Goal: Find specific page/section: Find specific page/section

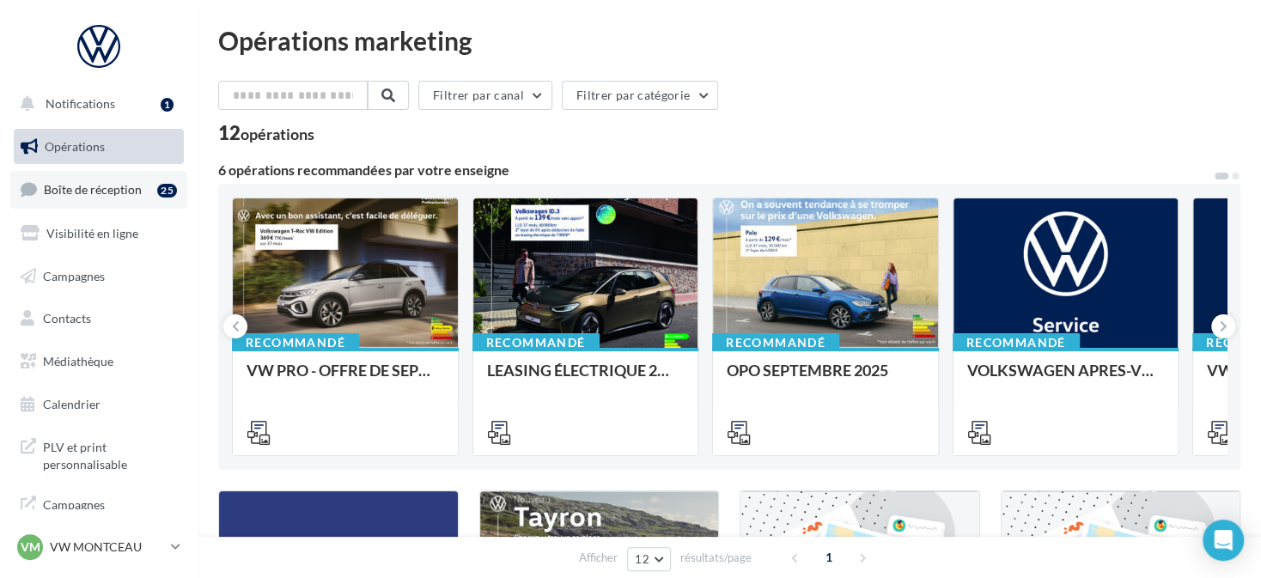
click at [98, 187] on span "Boîte de réception" at bounding box center [93, 189] width 98 height 15
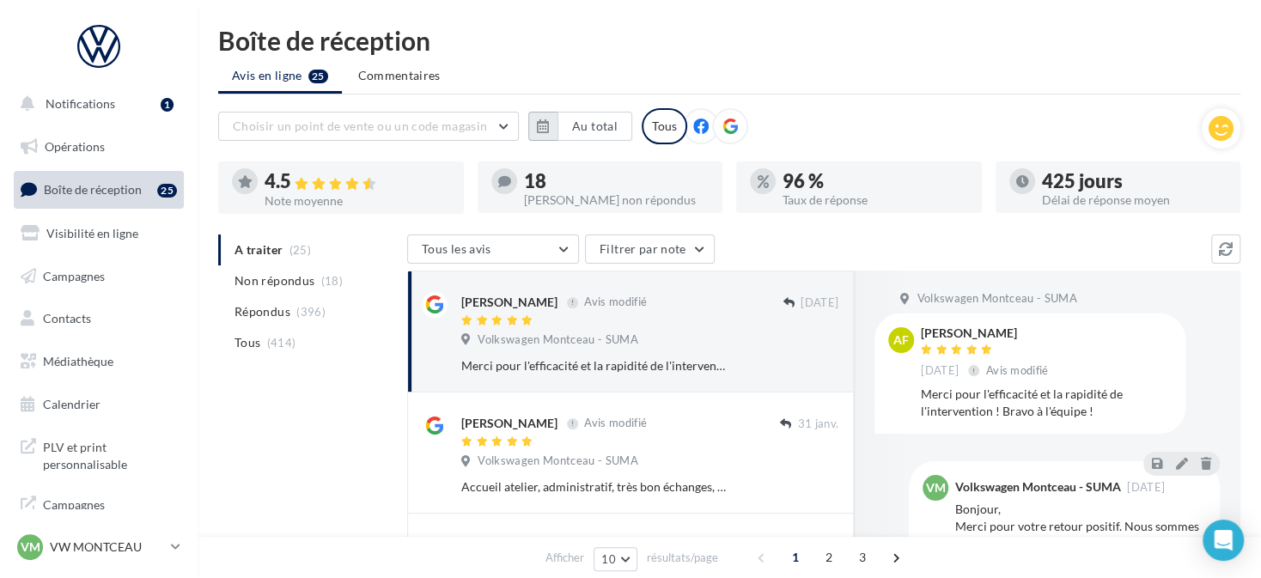
click at [544, 129] on icon "button" at bounding box center [543, 126] width 12 height 14
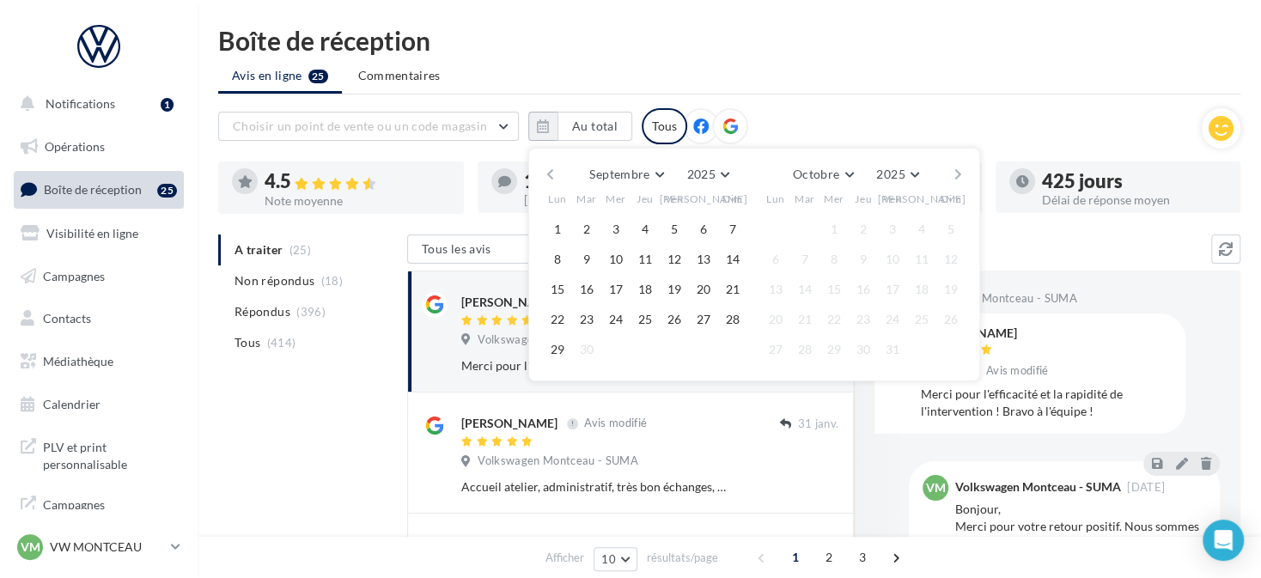
click at [550, 168] on button "button" at bounding box center [550, 174] width 15 height 24
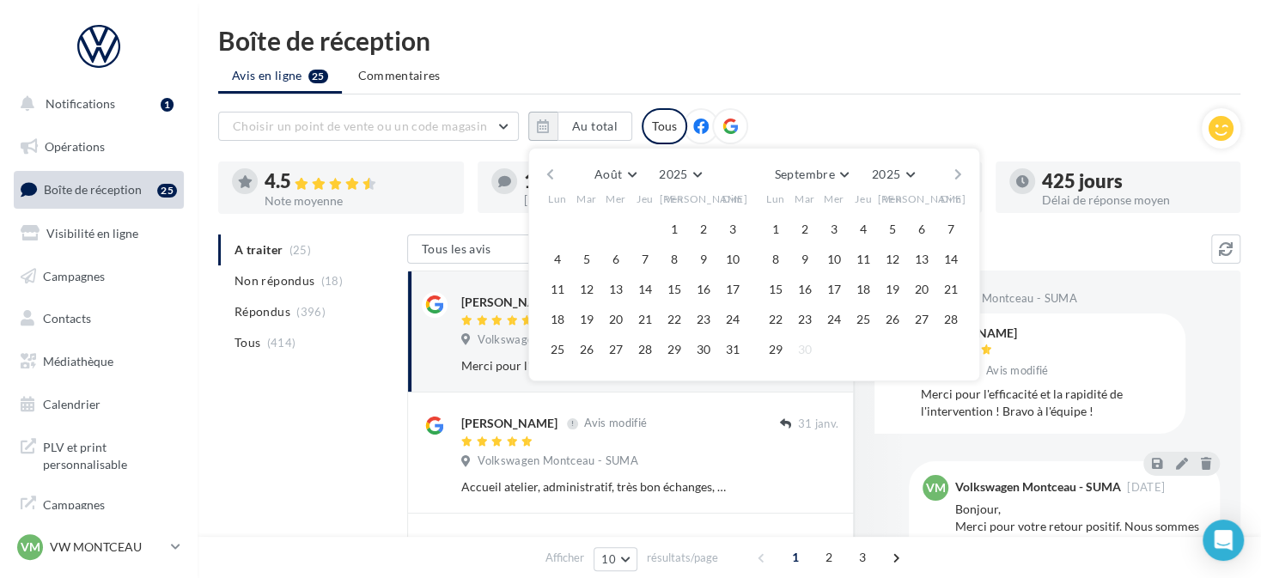
click at [550, 168] on button "button" at bounding box center [550, 174] width 15 height 24
click at [578, 221] on button "1" at bounding box center [587, 229] width 26 height 26
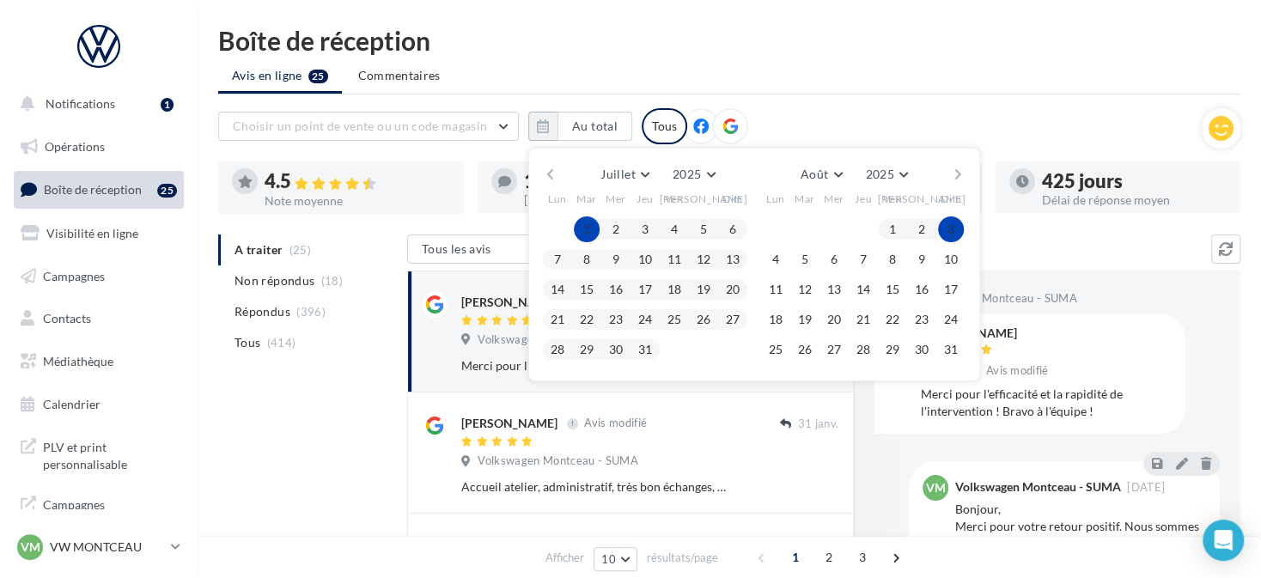
click at [951, 174] on button "button" at bounding box center [958, 174] width 15 height 24
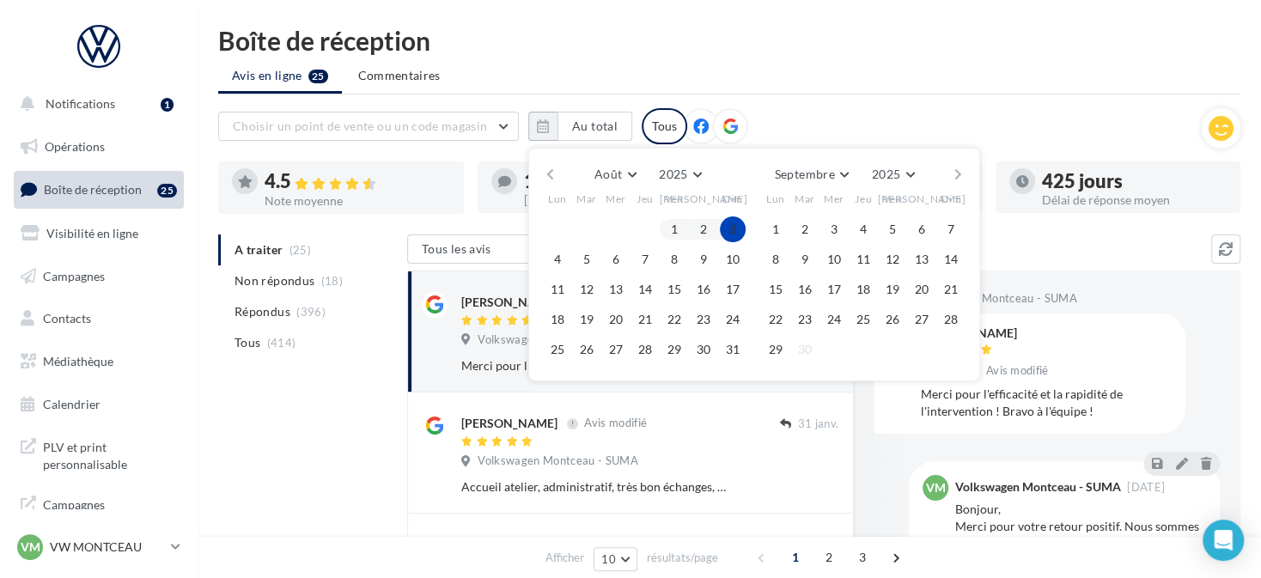
click at [951, 174] on button "button" at bounding box center [958, 174] width 15 height 24
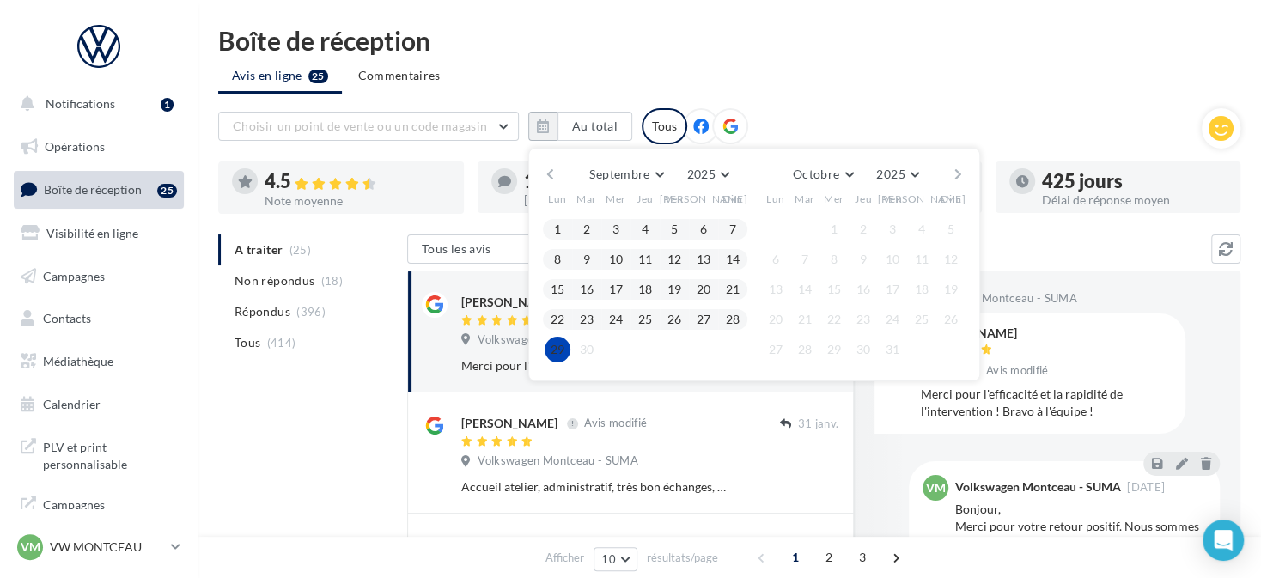
click at [564, 342] on button "29" at bounding box center [558, 350] width 26 height 26
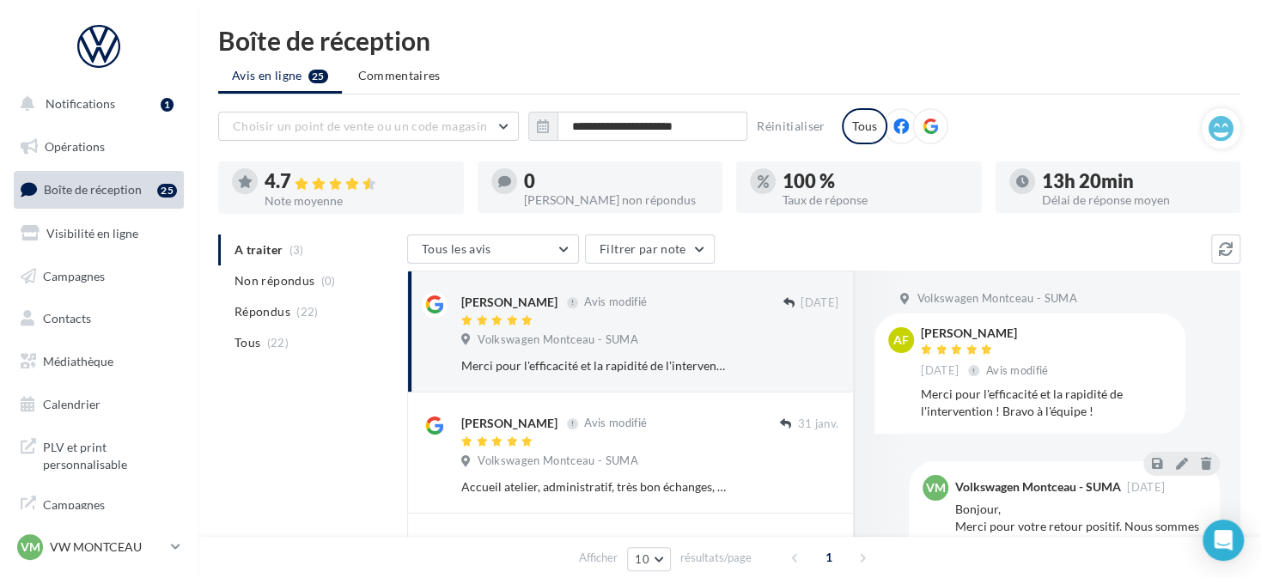
click at [934, 125] on div at bounding box center [930, 126] width 36 height 36
click at [121, 549] on p "VW MONTCEAU" at bounding box center [107, 547] width 114 height 17
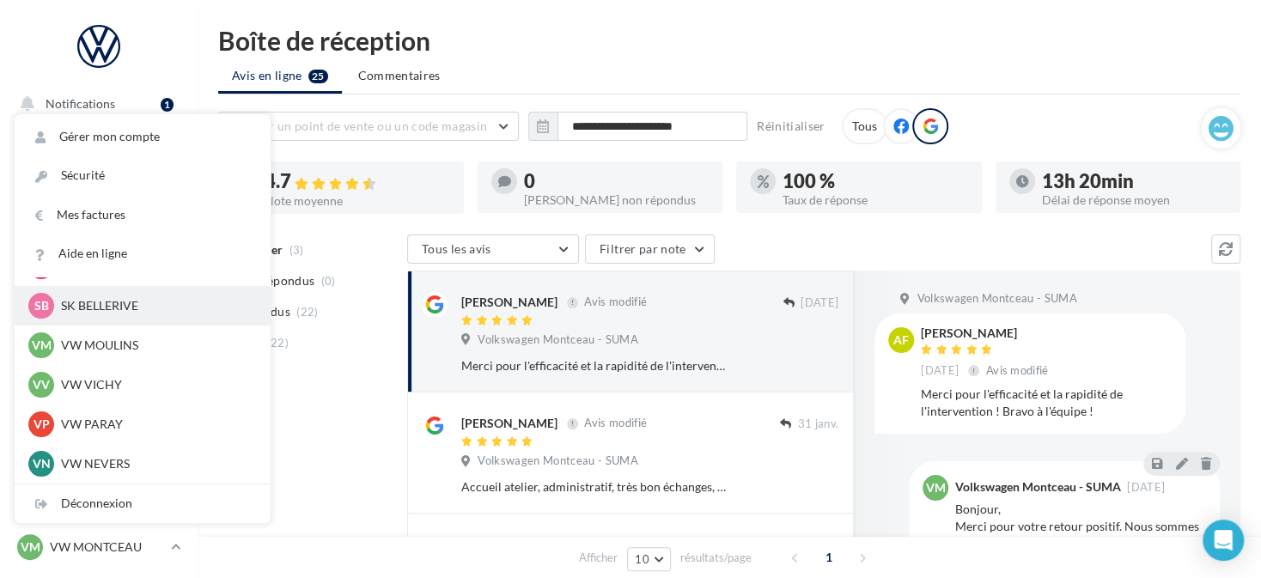
scroll to position [601, 0]
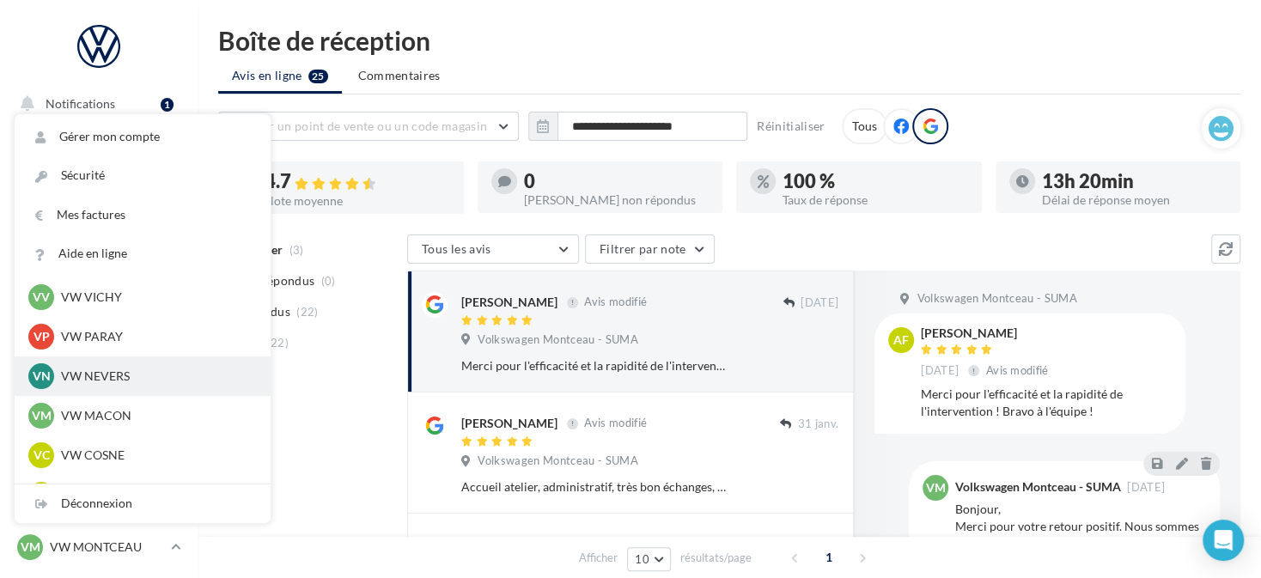
click at [143, 381] on p "VW NEVERS" at bounding box center [155, 376] width 189 height 17
